Goal: Transaction & Acquisition: Purchase product/service

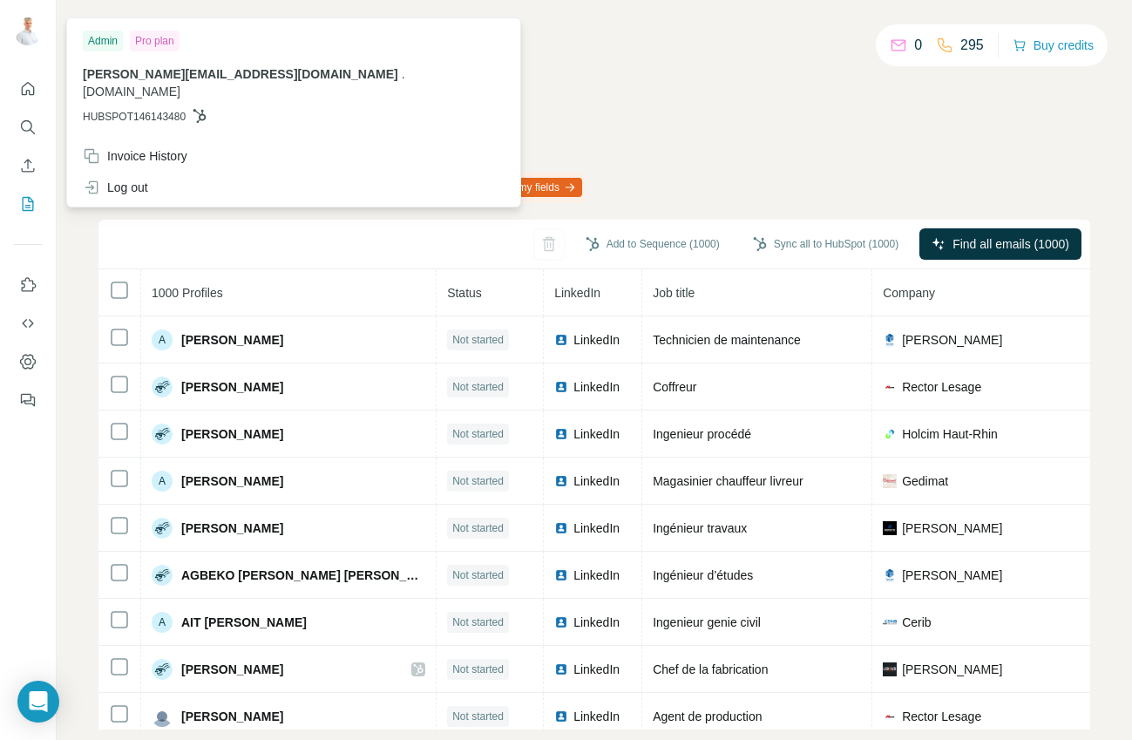
click at [640, 78] on div "My lists / BPE 0 295 Buy credits BPE Phone (Landline) field is not mapped, this…" at bounding box center [594, 386] width 992 height 688
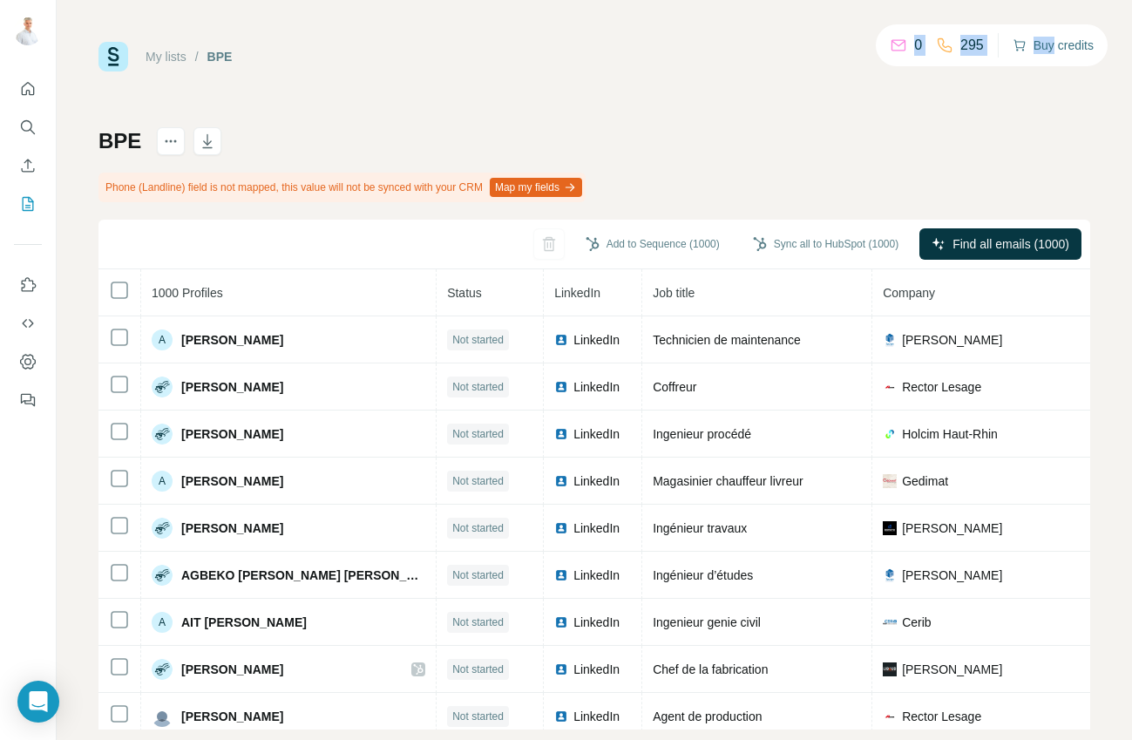
drag, startPoint x: 895, startPoint y: 49, endPoint x: 1046, endPoint y: 48, distance: 150.8
click at [1046, 47] on div "0 295 Buy credits" at bounding box center [992, 45] width 232 height 42
click at [1046, 48] on button "Buy credits" at bounding box center [1053, 45] width 81 height 24
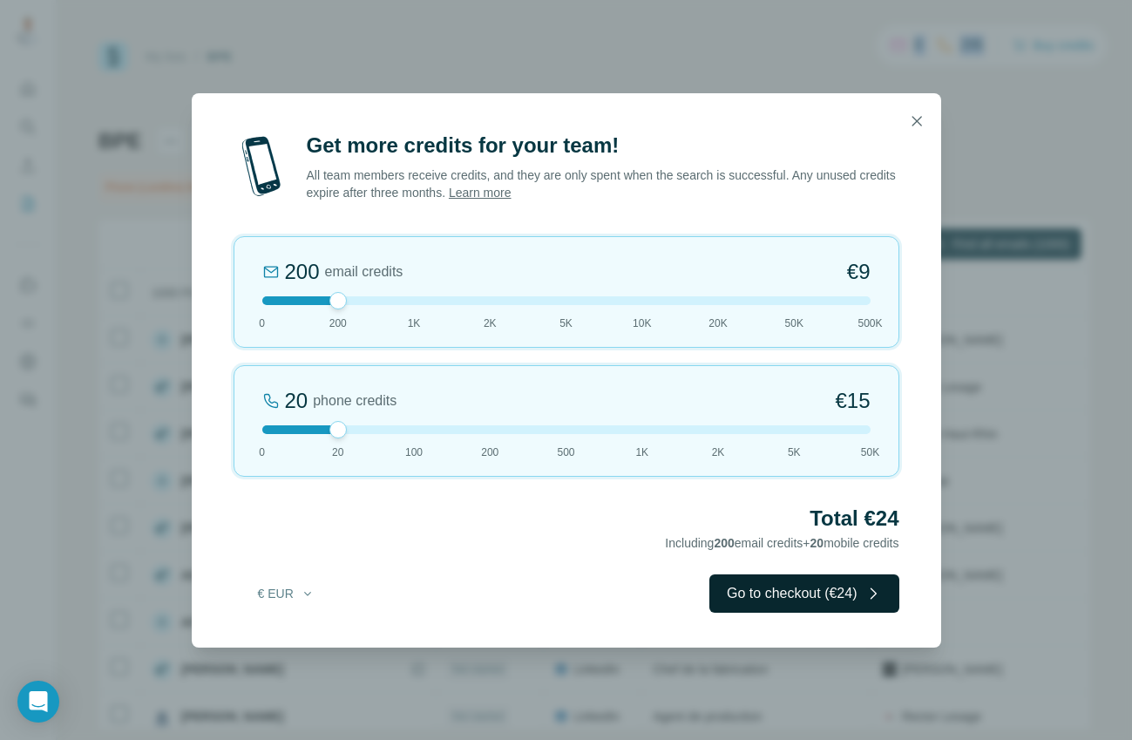
click at [781, 594] on button "Go to checkout (€24)" at bounding box center [803, 593] width 189 height 38
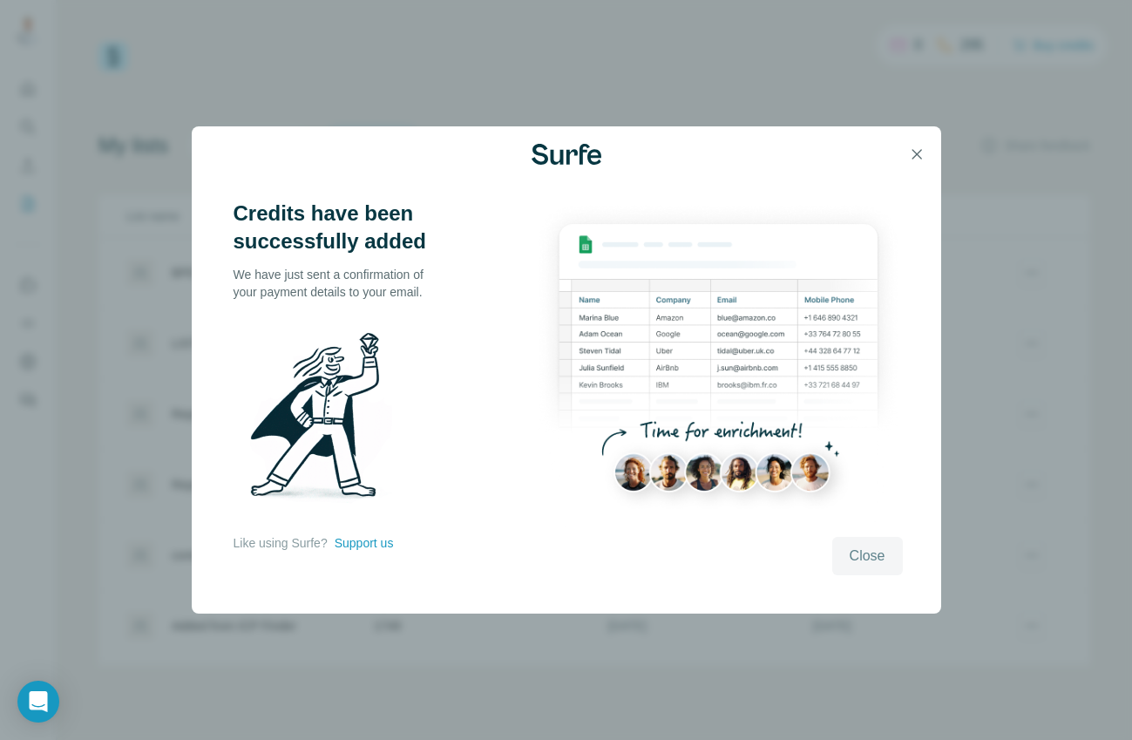
click at [862, 539] on button "Close" at bounding box center [867, 556] width 71 height 38
